Goal: Check status

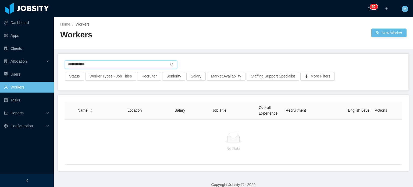
click at [141, 65] on input "**********" at bounding box center [121, 64] width 112 height 9
type input "**********"
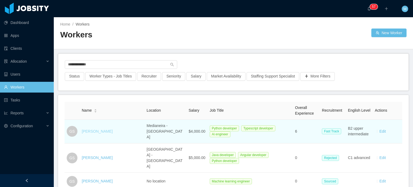
click at [98, 129] on link "[PERSON_NAME]" at bounding box center [97, 131] width 31 height 4
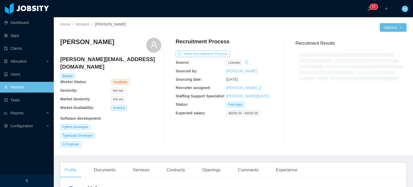
click at [210, 50] on div "Recruitment Process View Recruitment Process Source: linkedin Sourced by: [PERS…" at bounding box center [225, 92] width 101 height 109
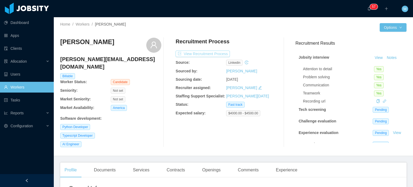
click at [213, 53] on button "View Recruitment Process" at bounding box center [202, 54] width 54 height 6
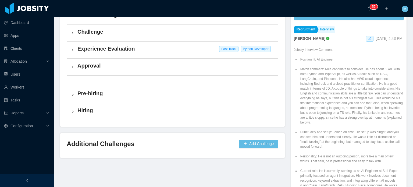
scroll to position [177, 0]
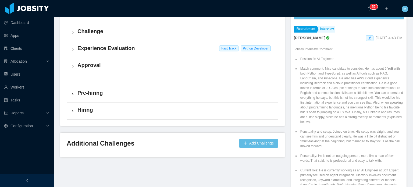
click at [98, 36] on div "Challenge" at bounding box center [172, 32] width 211 height 17
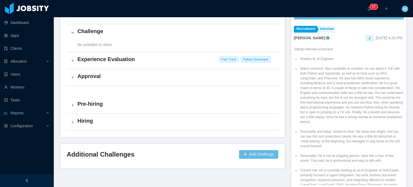
click at [105, 49] on div "No activities to show" at bounding box center [172, 46] width 211 height 11
click at [106, 51] on div "No activities to show" at bounding box center [172, 46] width 211 height 11
click at [118, 68] on div "Jobsity Interview Tech Screening Challenge No activities to show Experience Eva…" at bounding box center [172, 60] width 211 height 140
click at [124, 65] on div "Experience Evaluation Fast Track Python Developer" at bounding box center [172, 60] width 211 height 17
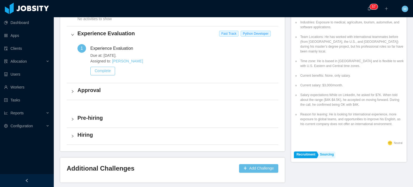
scroll to position [283, 0]
